Goal: Task Accomplishment & Management: Complete application form

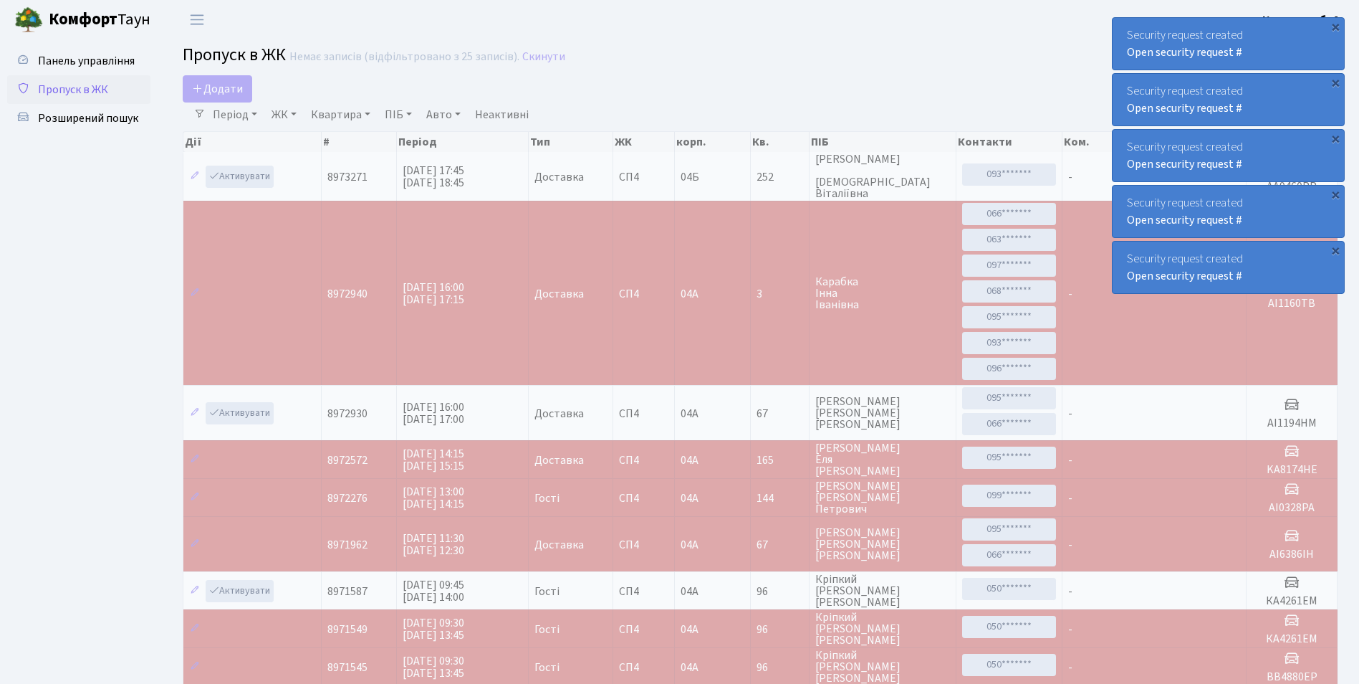
select select "25"
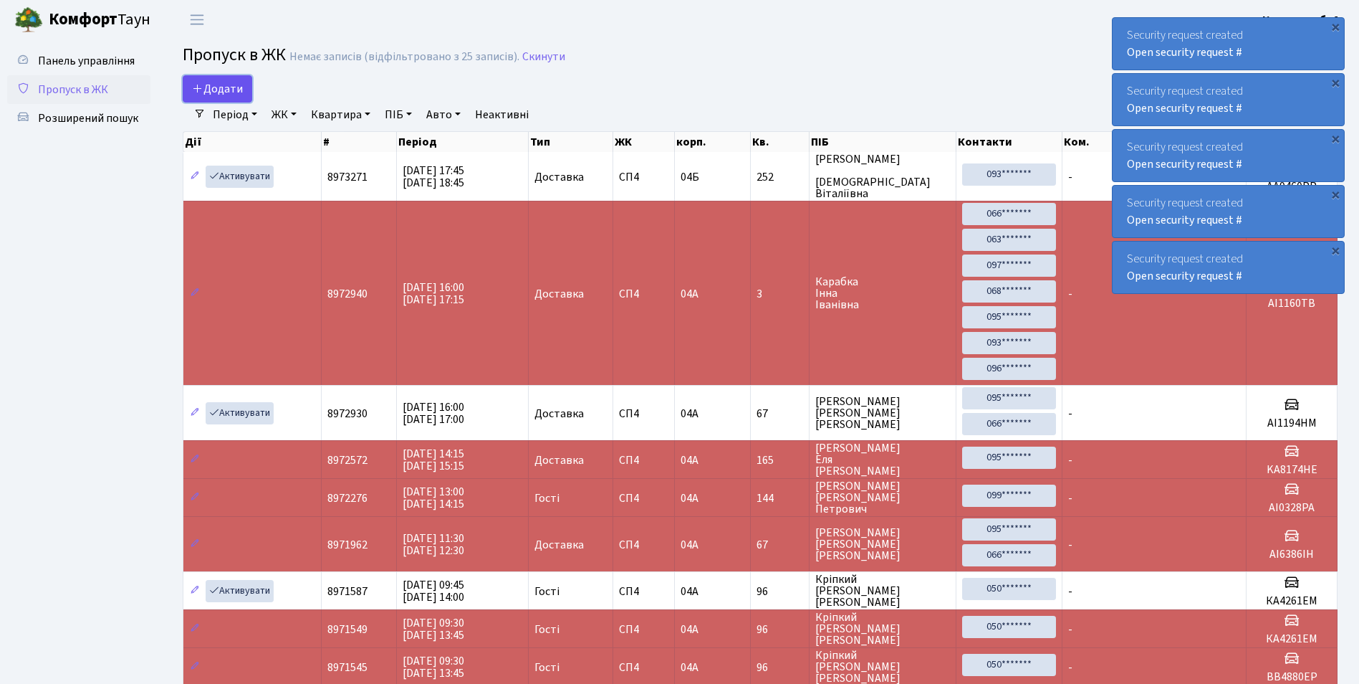
click at [206, 84] on span "Додати" at bounding box center [217, 89] width 51 height 16
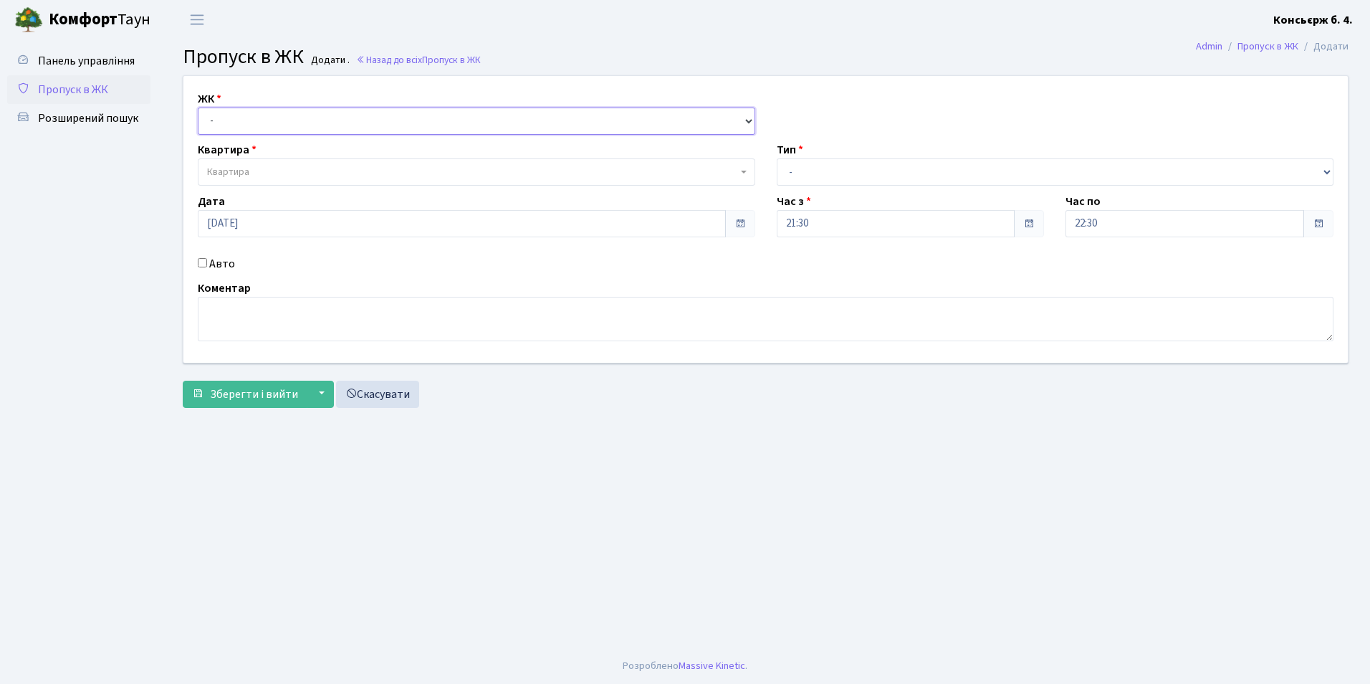
click at [320, 128] on select "- [STREET_ADDRESS]" at bounding box center [477, 120] width 558 height 27
select select "325"
click at [198, 107] on select "- [STREET_ADDRESS]" at bounding box center [477, 120] width 558 height 27
select select
click at [317, 173] on span "Квартира" at bounding box center [472, 172] width 530 height 14
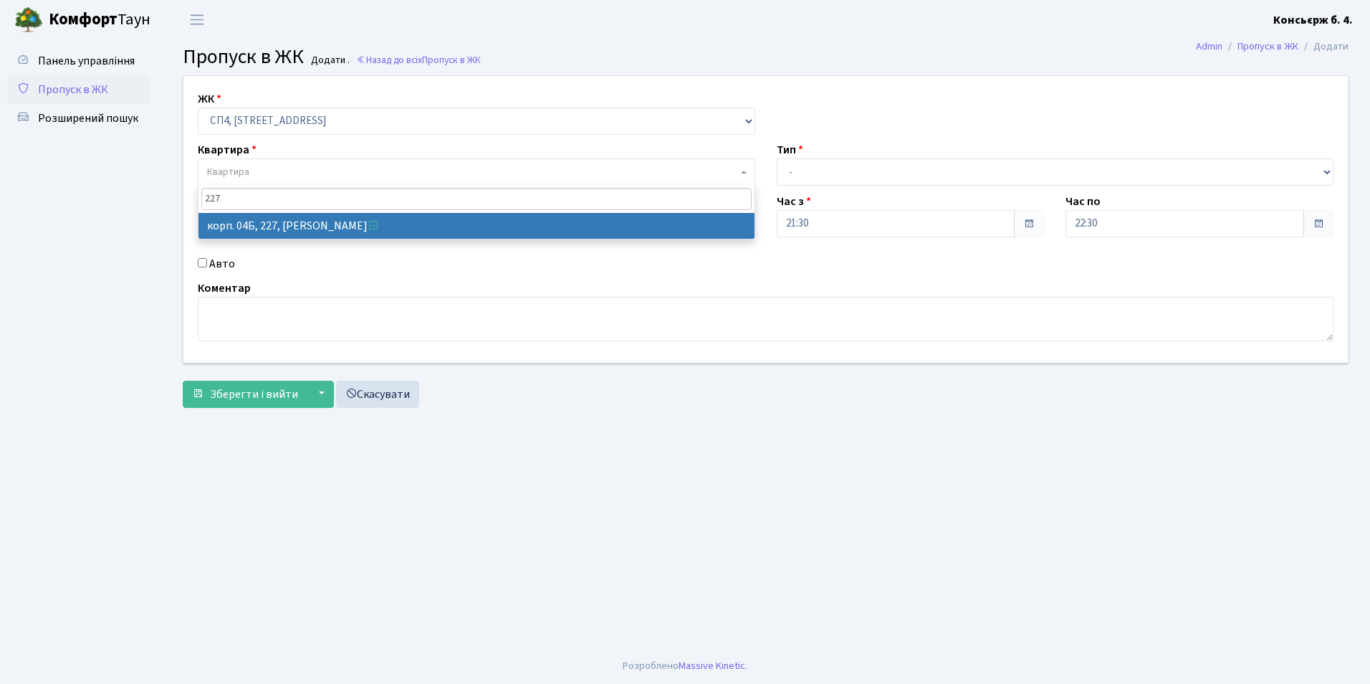
type input "227"
select select "21255"
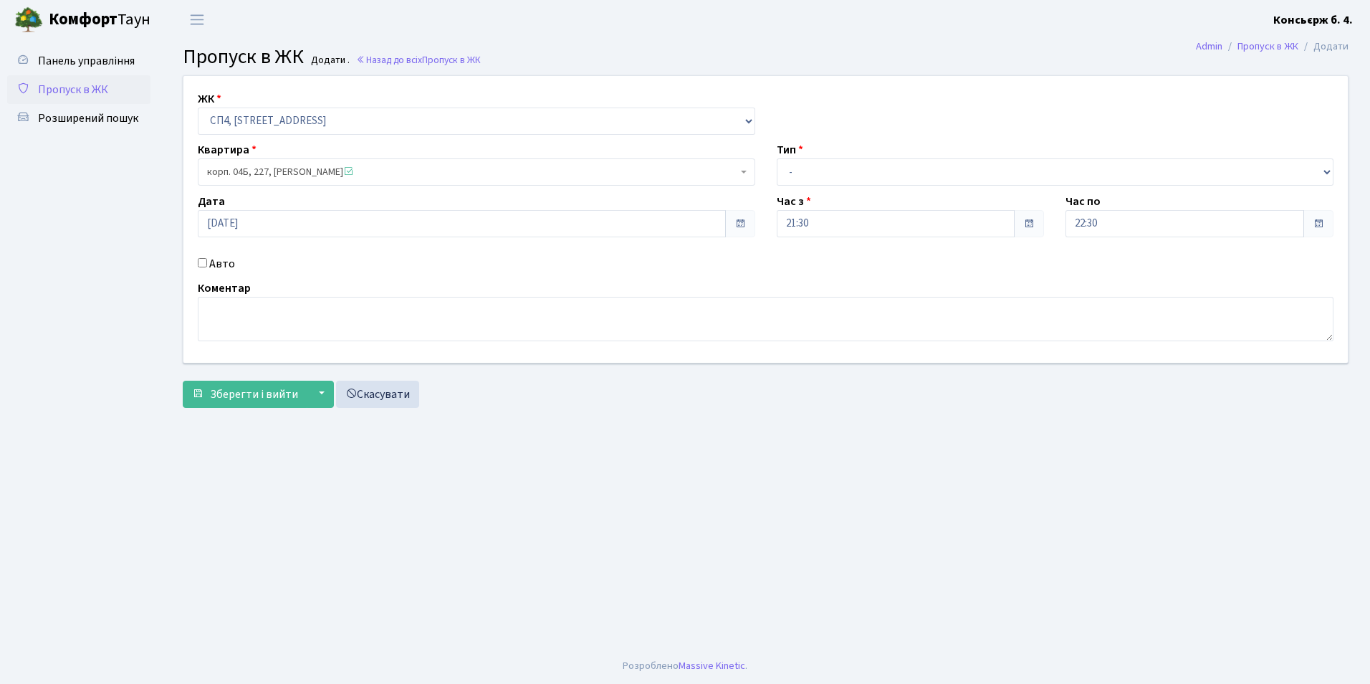
click at [197, 261] on div "Авто" at bounding box center [476, 263] width 579 height 17
drag, startPoint x: 852, startPoint y: 168, endPoint x: 841, endPoint y: 181, distance: 16.8
click at [852, 168] on select "- Доставка Таксі Гості Сервіс" at bounding box center [1056, 171] width 558 height 27
select select "1"
click at [777, 158] on select "- Доставка Таксі Гості Сервіс" at bounding box center [1056, 171] width 558 height 27
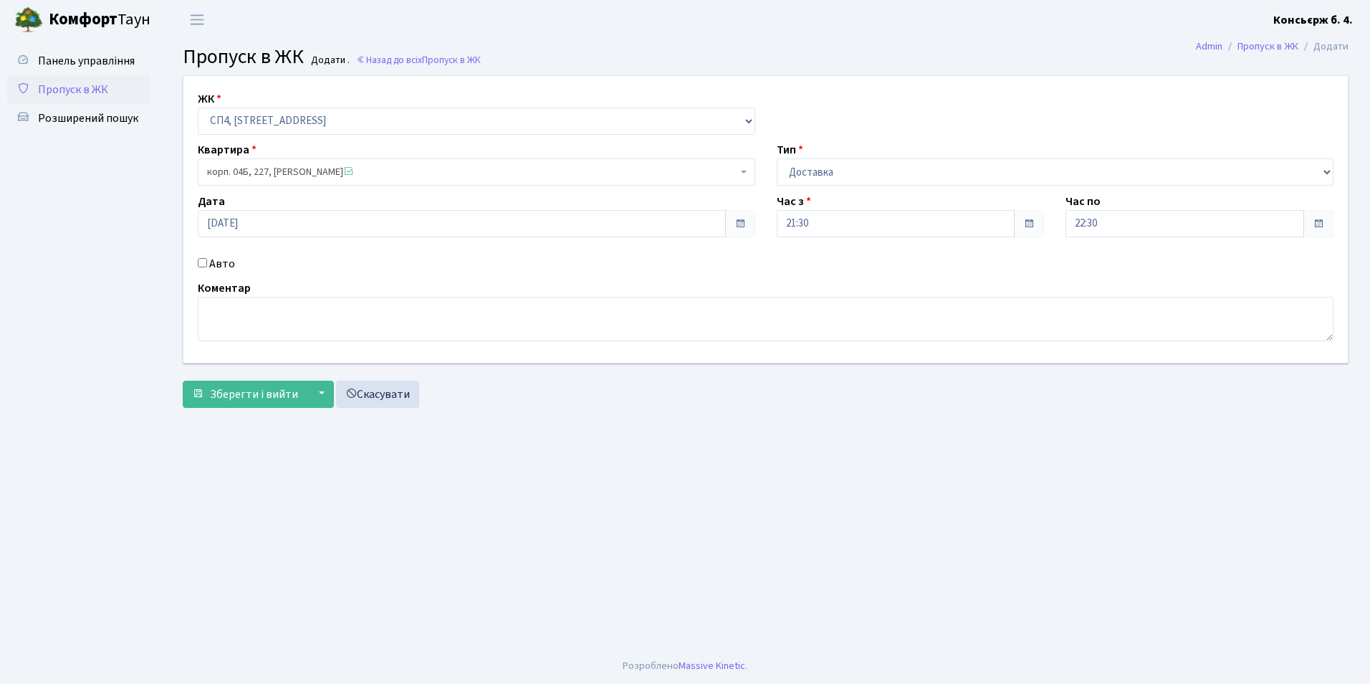
click at [201, 260] on input "Авто" at bounding box center [202, 262] width 9 height 9
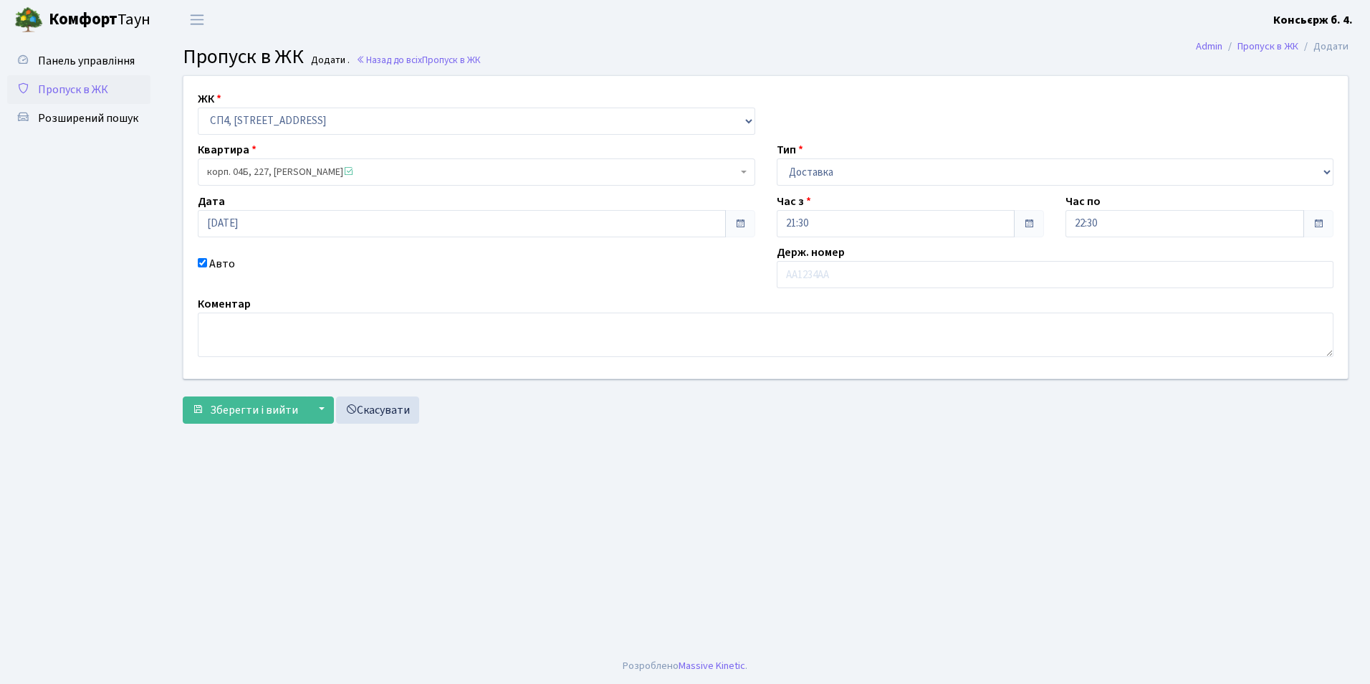
click at [203, 260] on input "Авто" at bounding box center [202, 262] width 9 height 9
checkbox input "false"
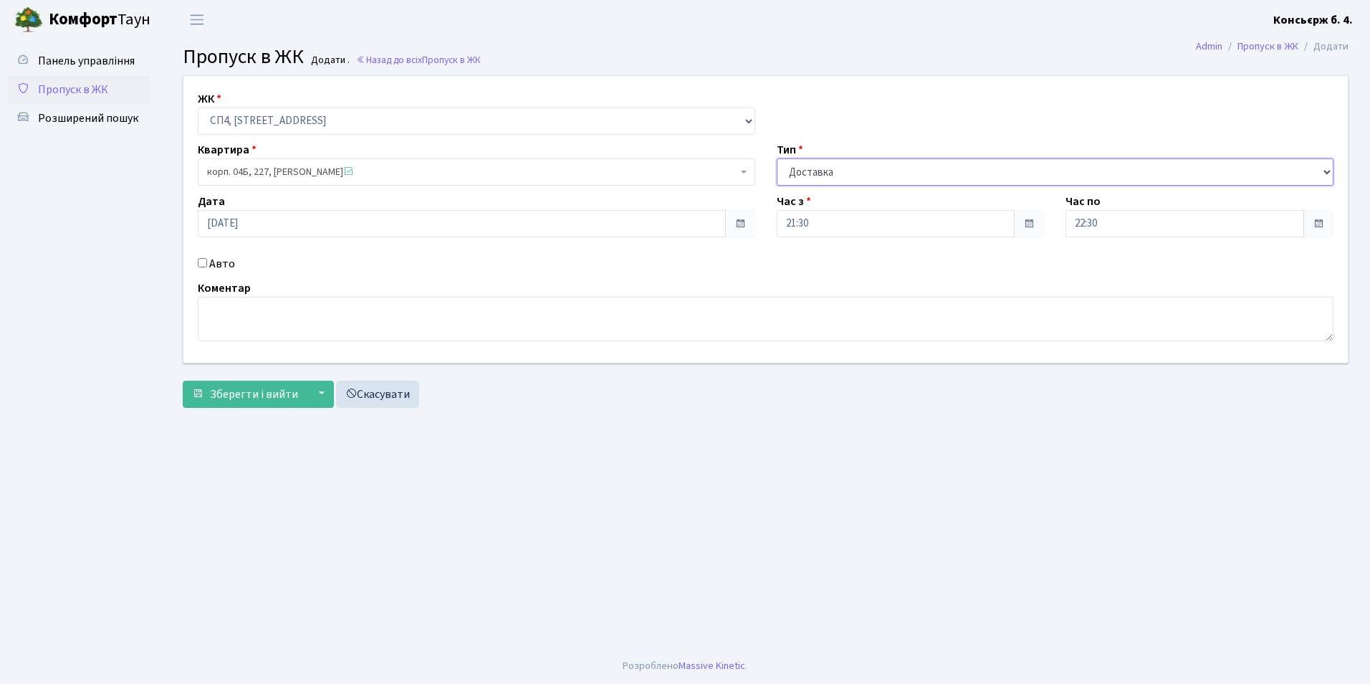
drag, startPoint x: 1000, startPoint y: 161, endPoint x: 999, endPoint y: 172, distance: 11.5
click at [1000, 161] on select "- Доставка Таксі Гості Сервіс" at bounding box center [1056, 171] width 558 height 27
click at [777, 158] on select "- Доставка Таксі Гості Сервіс" at bounding box center [1056, 171] width 558 height 27
click at [262, 394] on span "Зберегти і вийти" at bounding box center [254, 394] width 88 height 16
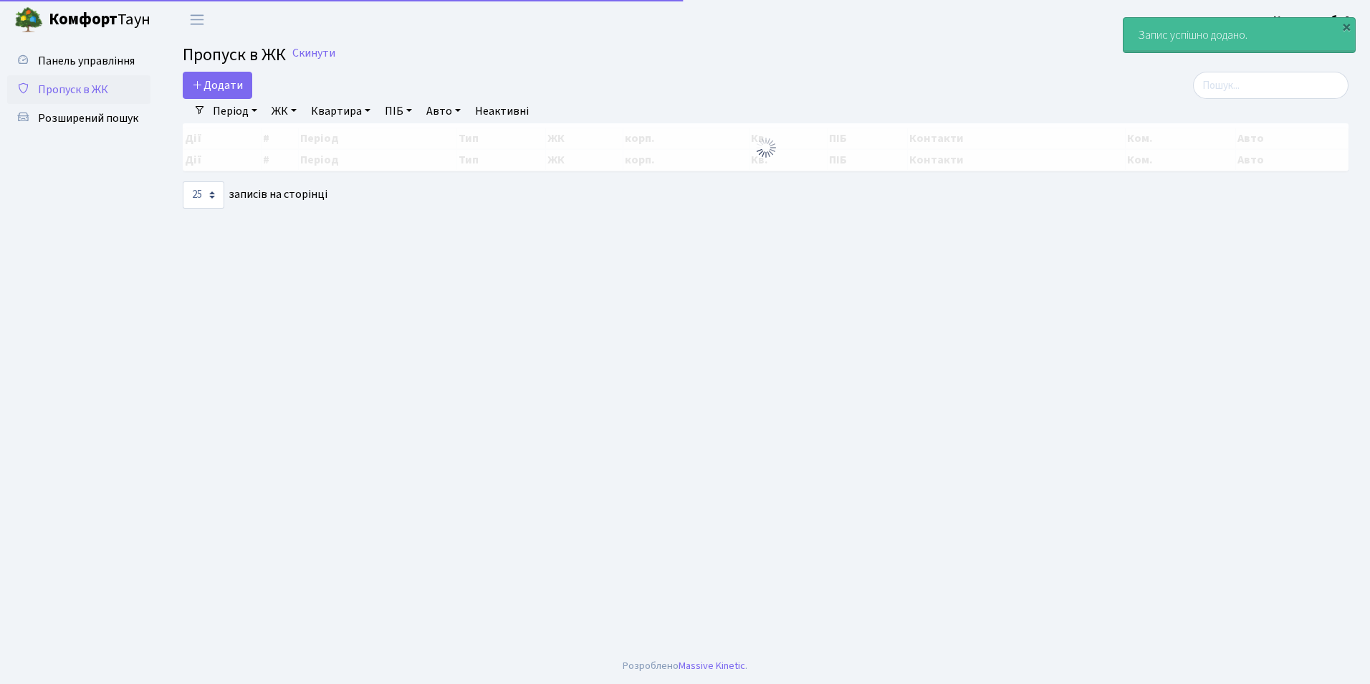
select select "25"
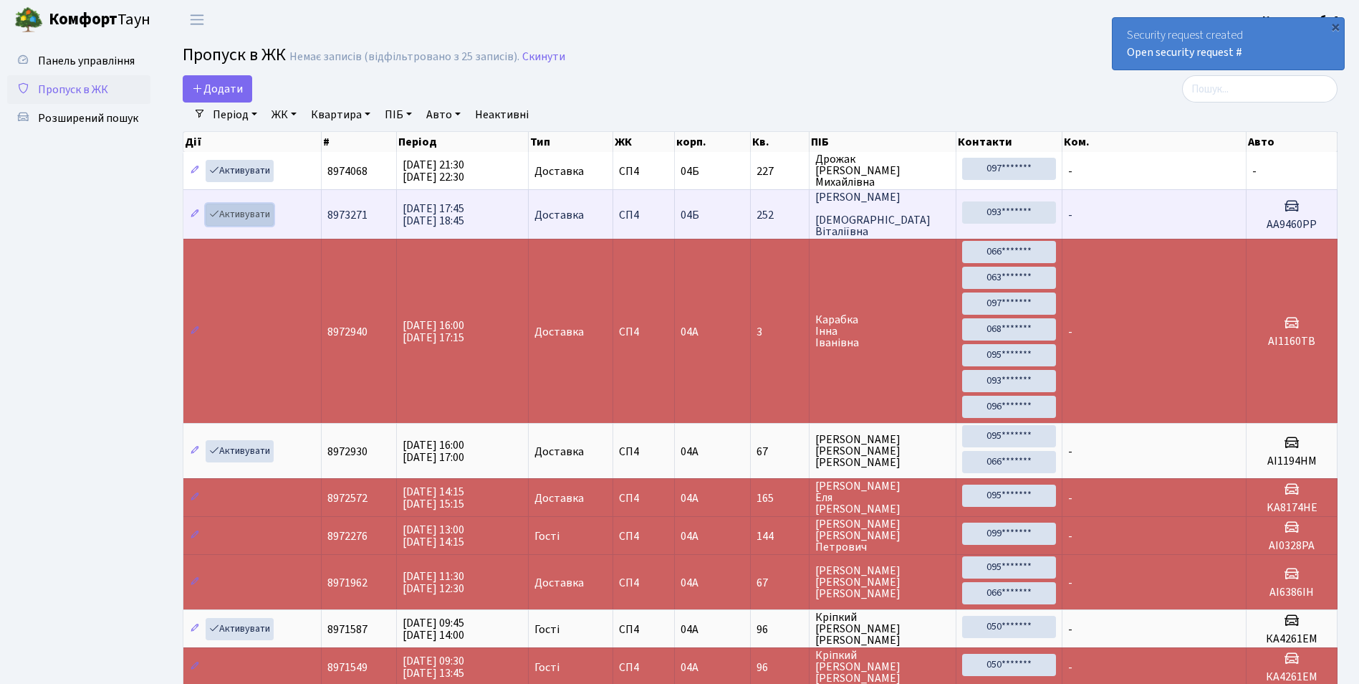
click at [250, 209] on link "Активувати" at bounding box center [240, 215] width 68 height 22
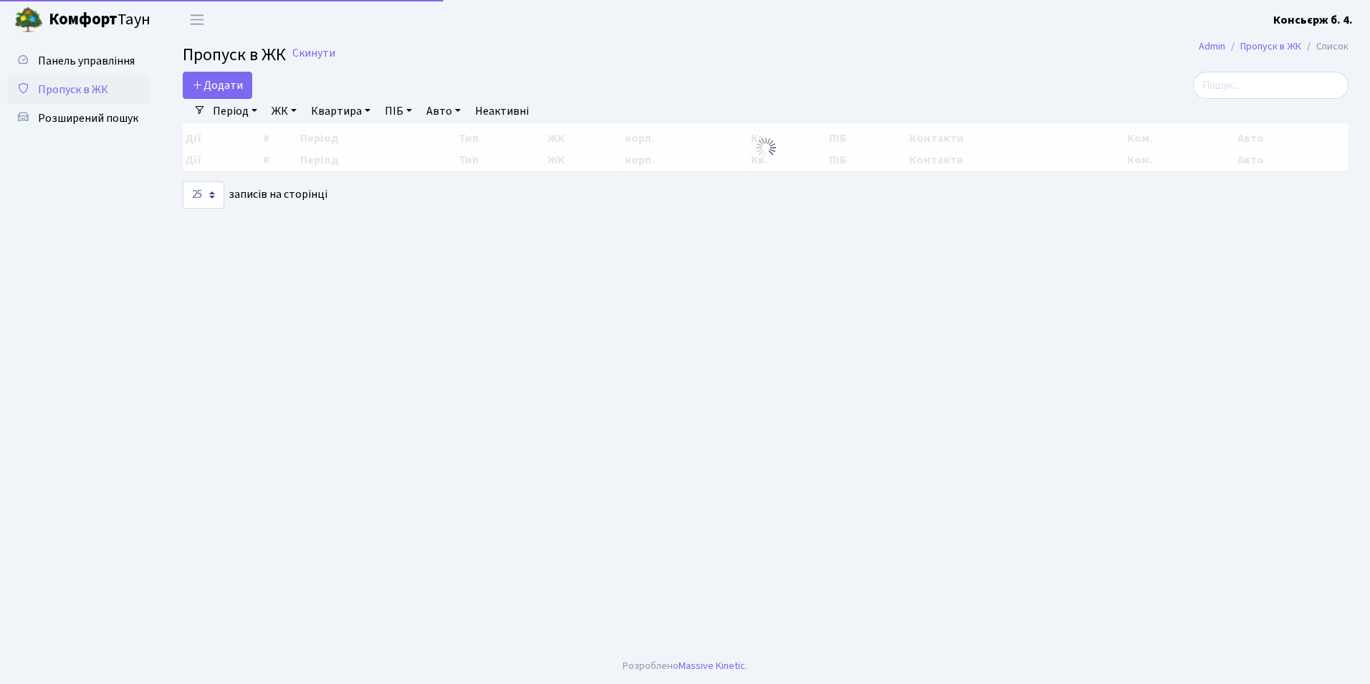
select select "25"
